Goal: Use online tool/utility: Utilize a website feature to perform a specific function

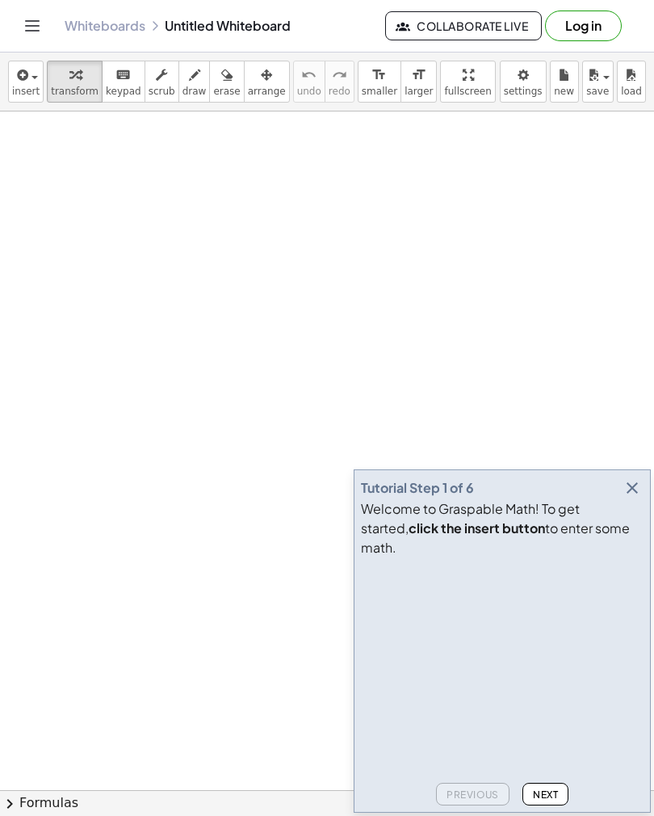
click at [629, 498] on icon "button" at bounding box center [632, 487] width 19 height 19
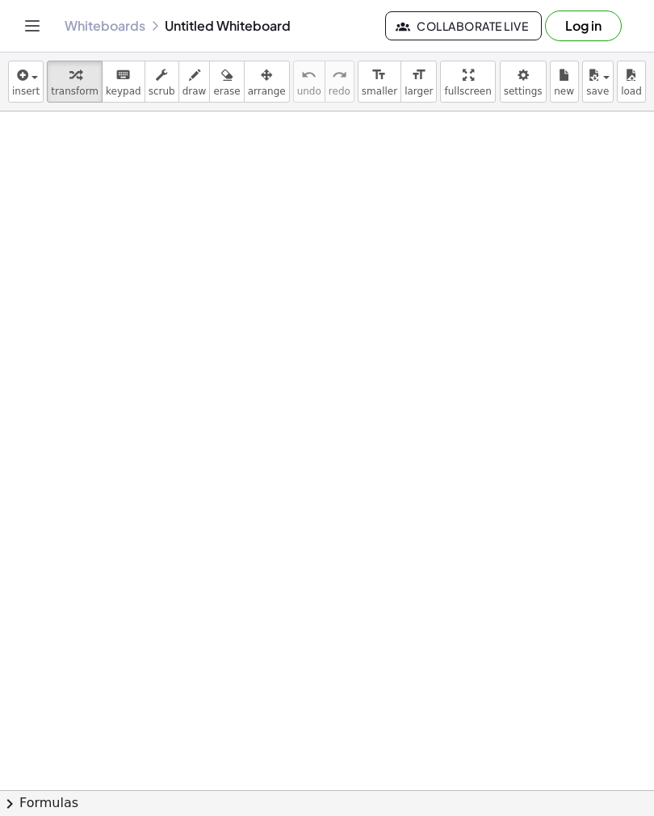
click at [21, 86] on span "insert" at bounding box center [25, 91] width 27 height 11
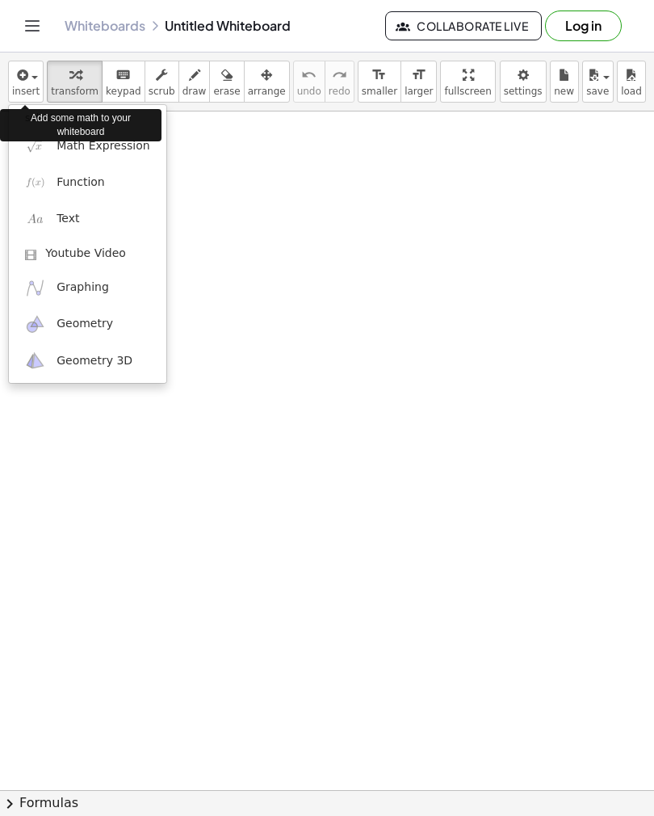
click at [122, 157] on link "Math Expression" at bounding box center [88, 146] width 158 height 36
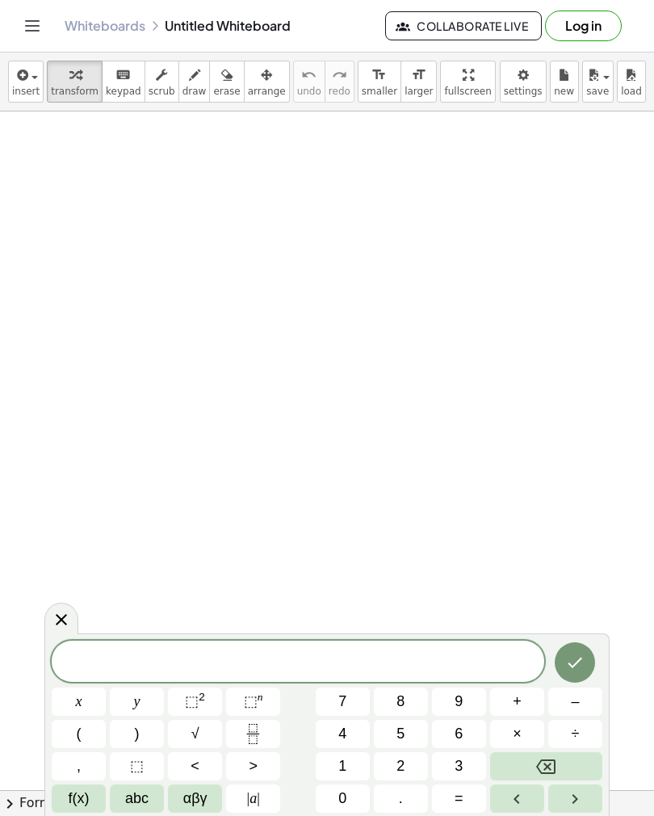
click at [261, 730] on icon "Fraction" at bounding box center [253, 734] width 20 height 20
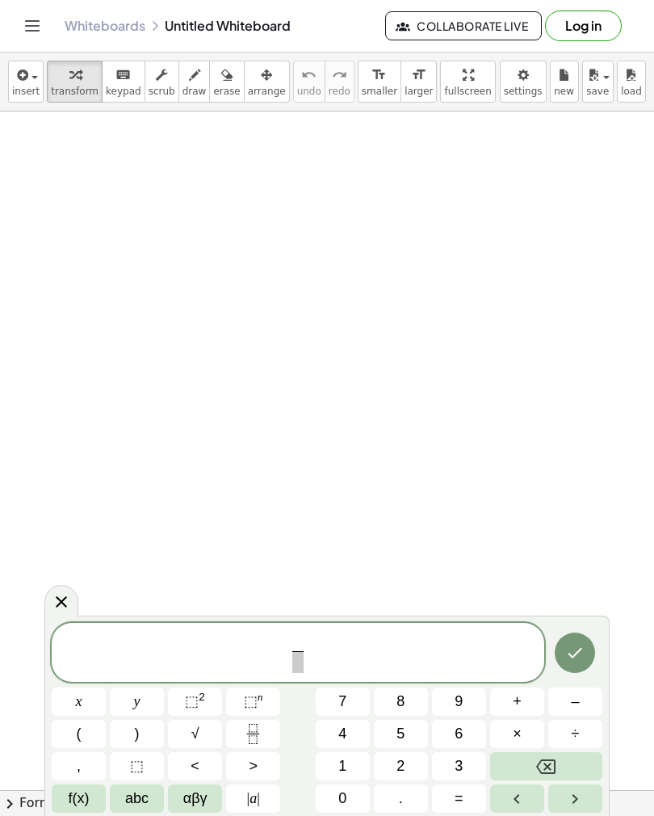
click at [406, 766] on button "2" at bounding box center [401, 766] width 54 height 28
click at [580, 809] on icon "Right arrow" at bounding box center [574, 798] width 19 height 19
click at [348, 703] on button "7" at bounding box center [343, 701] width 54 height 28
click at [575, 800] on icon "Right arrow" at bounding box center [574, 798] width 19 height 19
click at [84, 736] on button "(" at bounding box center [79, 734] width 54 height 28
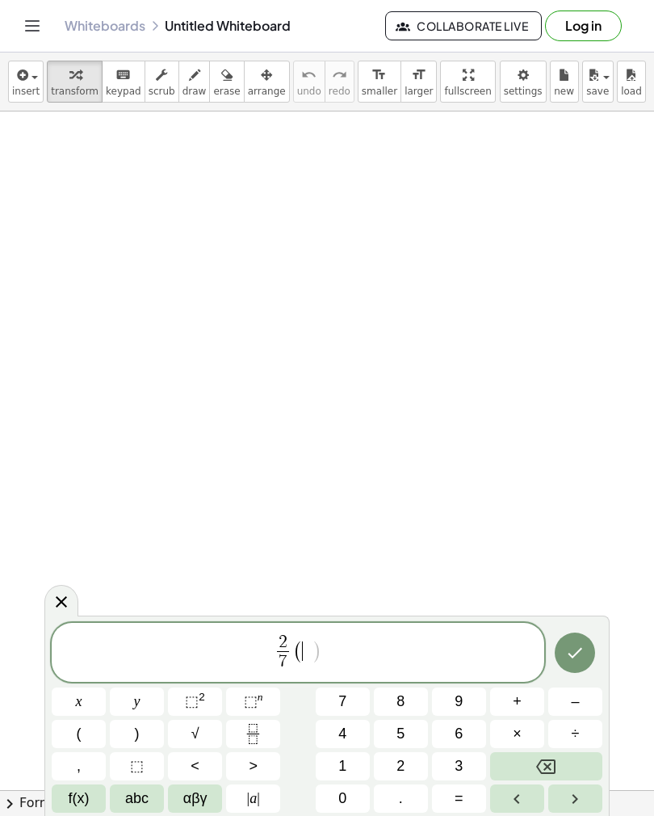
click at [84, 704] on button "x" at bounding box center [79, 701] width 54 height 28
click at [587, 700] on button "–" at bounding box center [576, 701] width 54 height 28
click at [407, 769] on button "2" at bounding box center [401, 766] width 54 height 28
click at [570, 797] on icon "Right arrow" at bounding box center [574, 798] width 19 height 19
click at [466, 801] on button "=" at bounding box center [459, 798] width 54 height 28
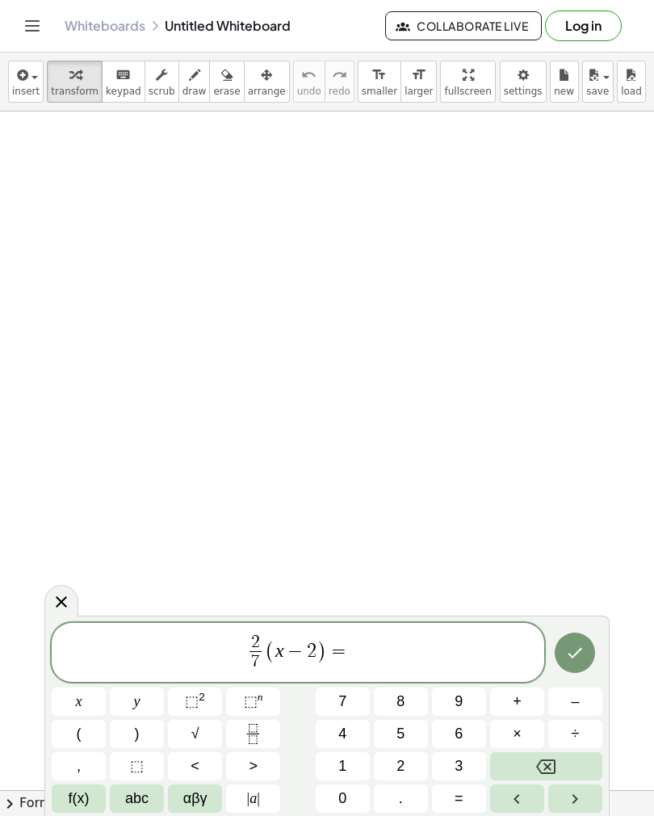
click at [354, 734] on button "4" at bounding box center [343, 734] width 54 height 28
click at [82, 705] on button "x" at bounding box center [79, 701] width 54 height 28
click at [570, 652] on icon "Done" at bounding box center [574, 652] width 19 height 19
